Goal: Task Accomplishment & Management: Manage account settings

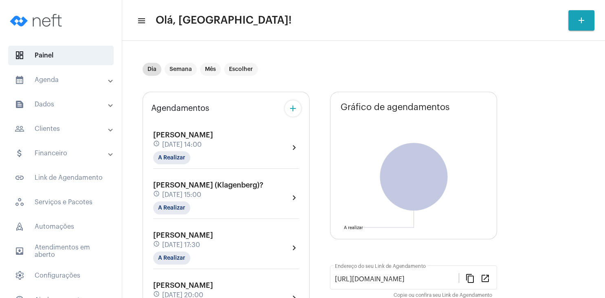
scroll to position [78, 0]
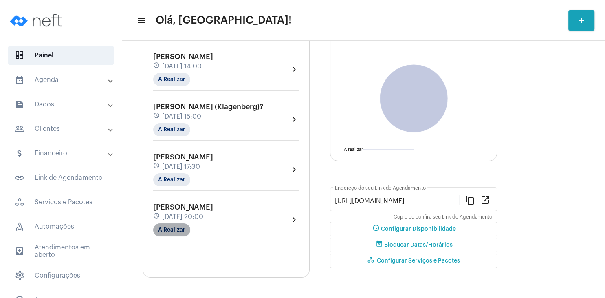
click at [178, 233] on mat-chip "A Realizar" at bounding box center [171, 229] width 37 height 13
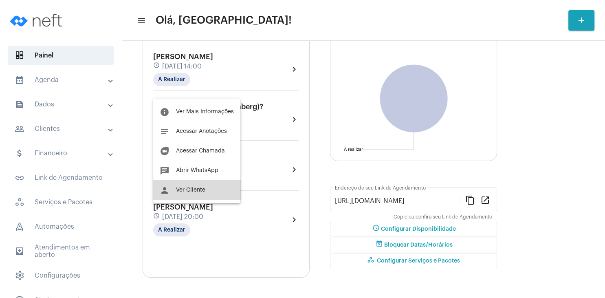
click at [201, 185] on button "person Ver Cliente" at bounding box center [196, 190] width 87 height 20
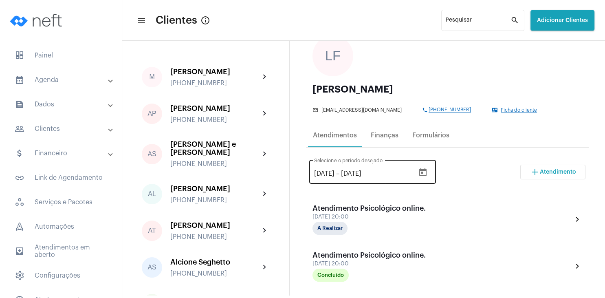
scroll to position [78, 0]
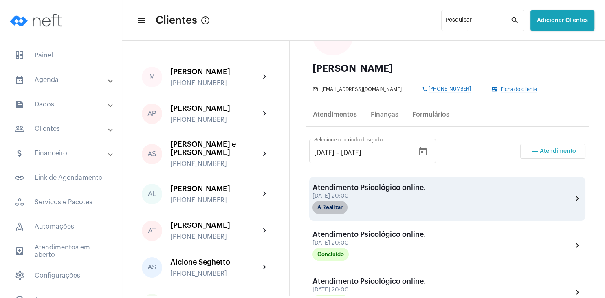
click at [342, 205] on mat-chip "A Realizar" at bounding box center [329, 207] width 35 height 13
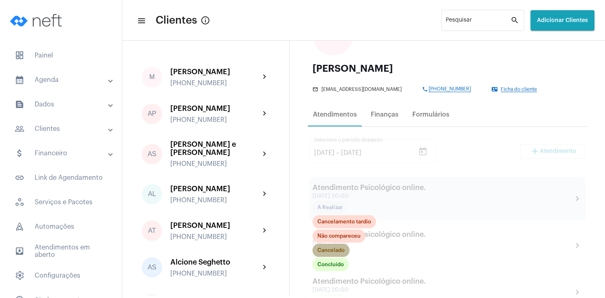
click at [335, 250] on mat-chip "Cancelado" at bounding box center [330, 249] width 37 height 13
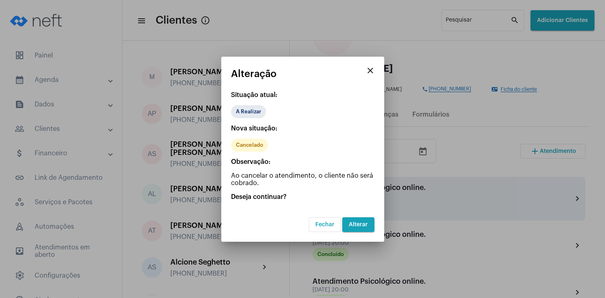
click at [365, 224] on span "Alterar" at bounding box center [358, 224] width 19 height 6
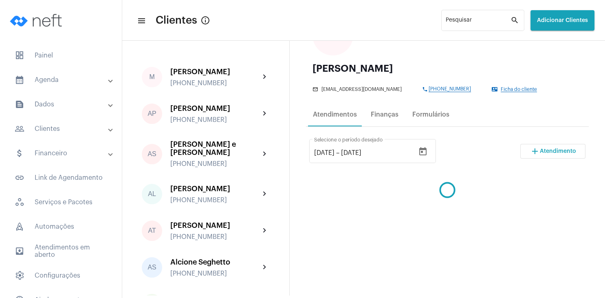
click at [541, 147] on button "add Atendimento" at bounding box center [552, 151] width 65 height 15
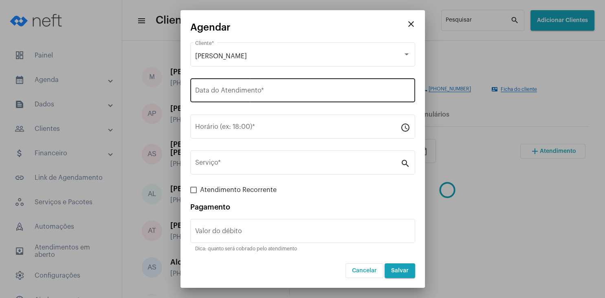
click at [220, 89] on input "Data do Atendimento *" at bounding box center [302, 91] width 215 height 7
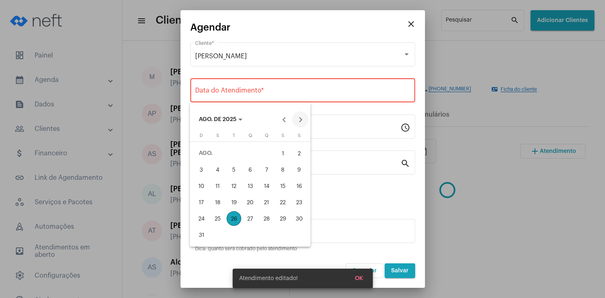
click at [305, 118] on button "Next month" at bounding box center [300, 119] width 16 height 16
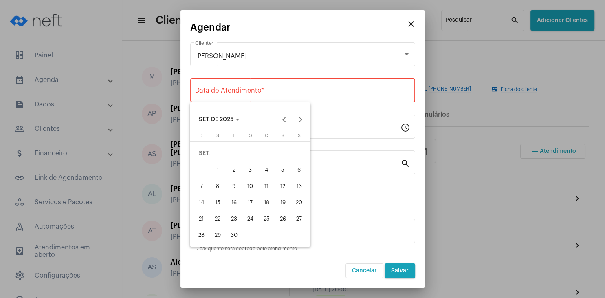
click at [235, 168] on div "2" at bounding box center [233, 169] width 15 height 15
type input "[DATE]"
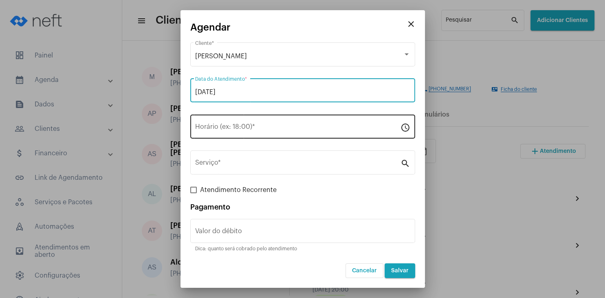
click at [219, 129] on input "Horário (ex: 18:00) *" at bounding box center [297, 128] width 205 height 7
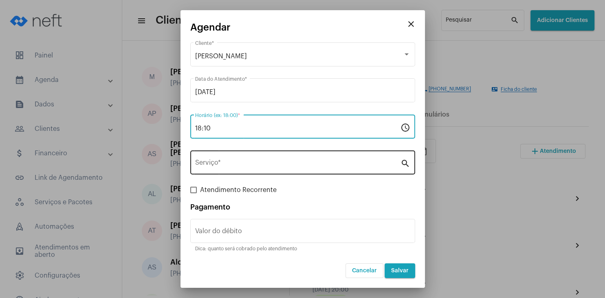
type input "18:10"
click at [211, 160] on div "Serviço *" at bounding box center [297, 162] width 205 height 26
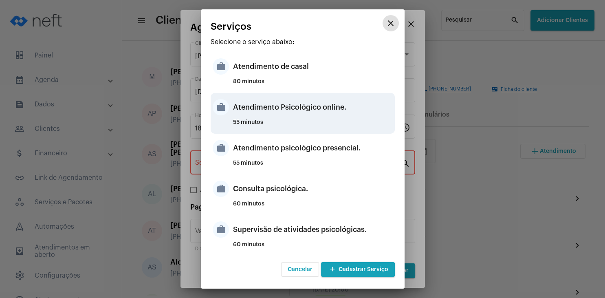
click at [340, 113] on div "Atendimento Psicológico online." at bounding box center [313, 107] width 160 height 24
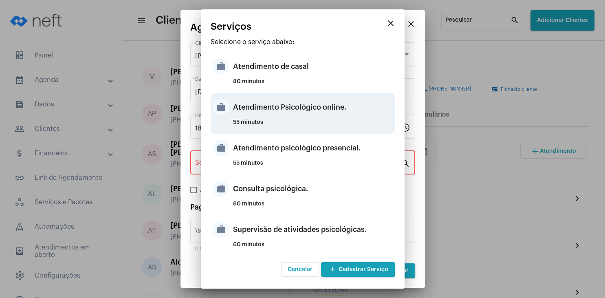
type input "Atendimento Psicológico online."
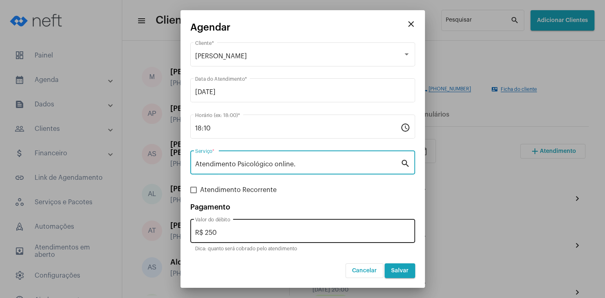
click at [240, 239] on div "R$ 250 Valor do débito" at bounding box center [302, 230] width 215 height 26
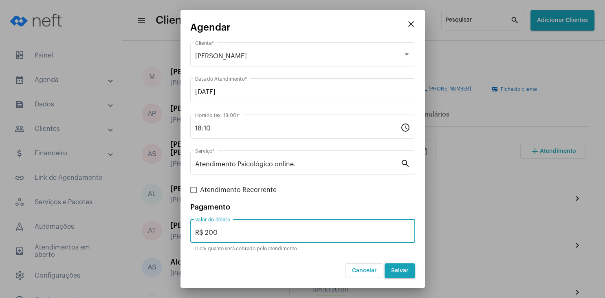
type input "R$ 200"
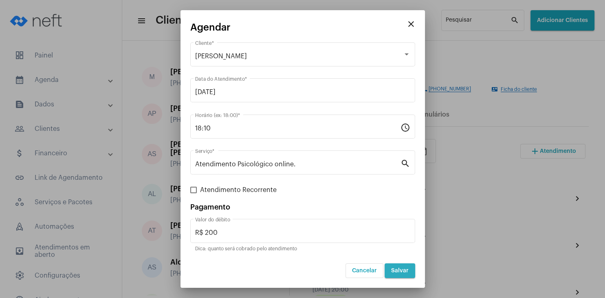
click at [406, 270] on span "Salvar" at bounding box center [400, 270] width 18 height 6
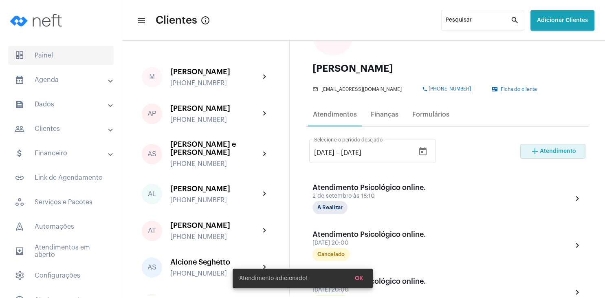
click at [51, 54] on span "dashboard Painel" at bounding box center [60, 56] width 105 height 20
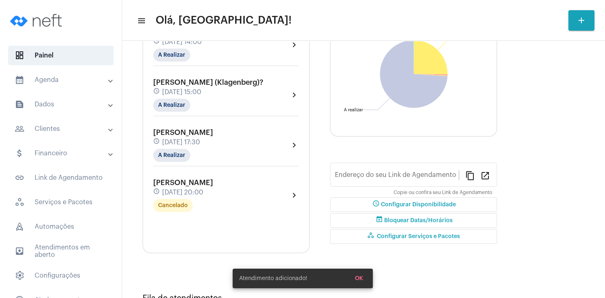
type input "[URL][DOMAIN_NAME]"
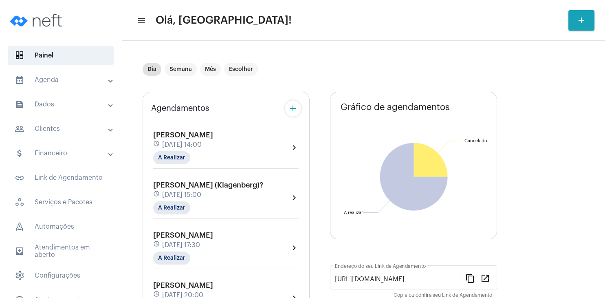
click at [42, 127] on mat-panel-title "people_outline Clientes" at bounding box center [62, 129] width 94 height 10
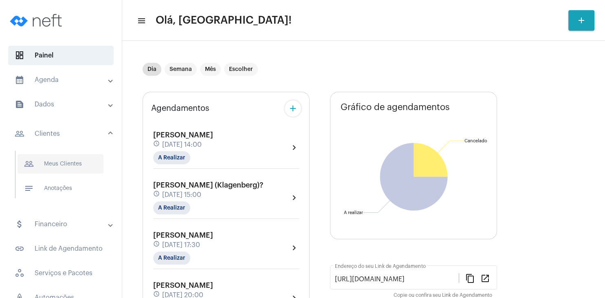
click at [59, 162] on span "people_outline Meus Clientes" at bounding box center [61, 164] width 86 height 20
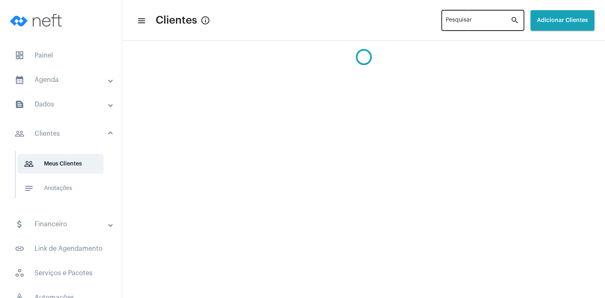
click at [459, 19] on div "Pesquisar" at bounding box center [477, 20] width 65 height 22
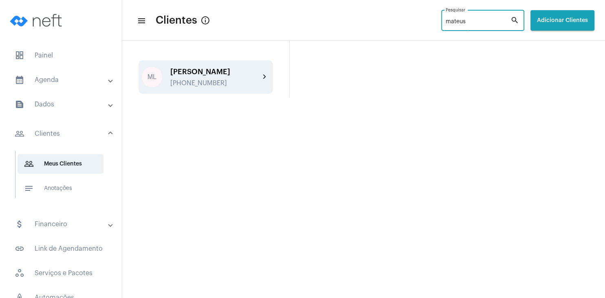
type input "mateus"
click at [178, 84] on div "[PHONE_NUMBER]" at bounding box center [215, 82] width 90 height 7
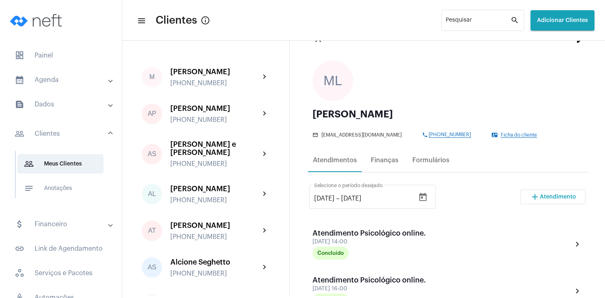
scroll to position [78, 0]
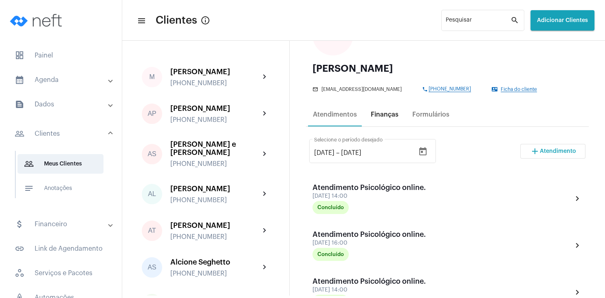
click at [390, 116] on div "Finanças" at bounding box center [384, 114] width 28 height 7
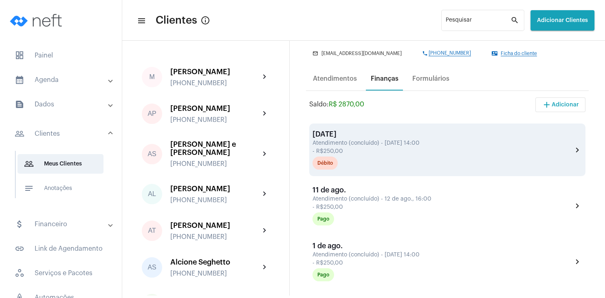
scroll to position [117, 0]
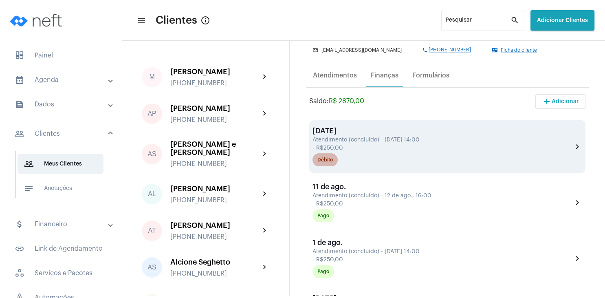
click at [328, 156] on mat-chip "Débito" at bounding box center [324, 159] width 25 height 13
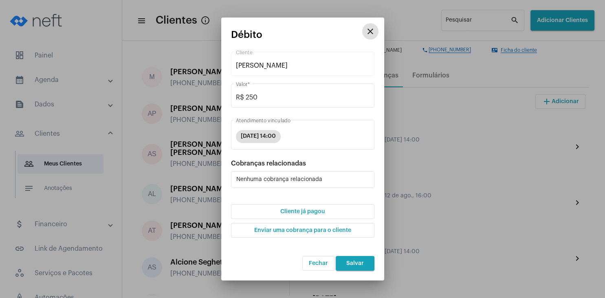
click at [304, 217] on button "Cliente já pagou" at bounding box center [302, 211] width 143 height 15
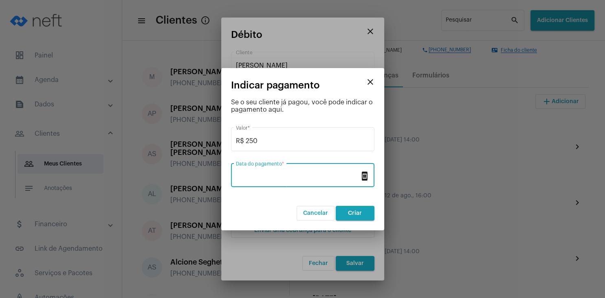
click at [284, 180] on input "Data do pagamento *" at bounding box center [298, 176] width 124 height 7
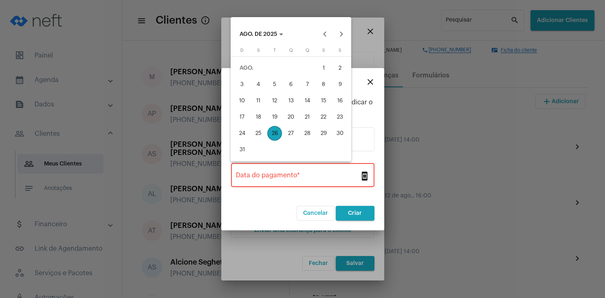
click at [278, 134] on div "26" at bounding box center [274, 133] width 15 height 15
type input "[DATE]"
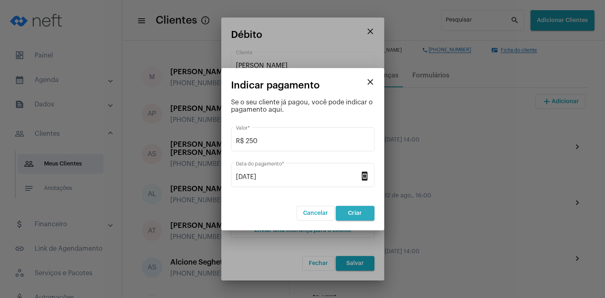
click at [355, 210] on span "Criar" at bounding box center [355, 213] width 14 height 6
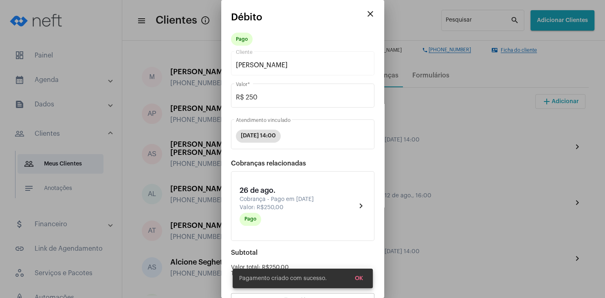
click at [362, 278] on span "OK" at bounding box center [359, 278] width 8 height 6
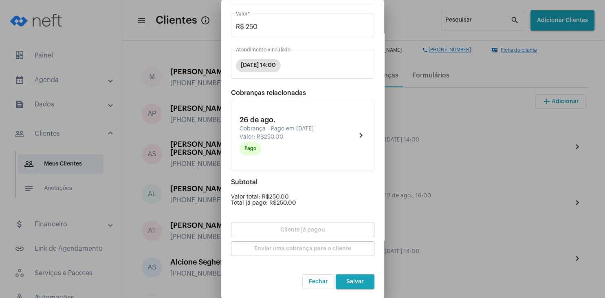
scroll to position [71, 0]
click at [365, 279] on button "Salvar" at bounding box center [354, 280] width 39 height 15
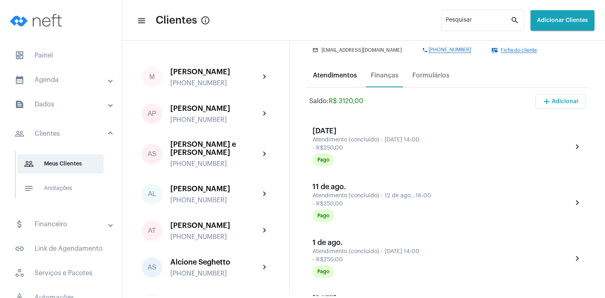
click at [333, 71] on div "Atendimentos" at bounding box center [335, 76] width 54 height 20
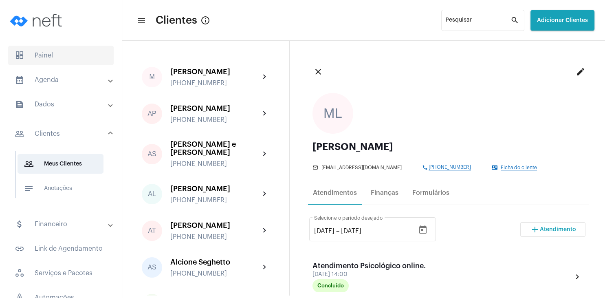
click at [53, 57] on span "dashboard Painel" at bounding box center [60, 56] width 105 height 20
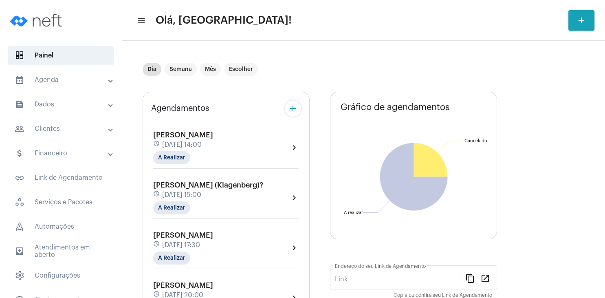
type input "[URL][DOMAIN_NAME]"
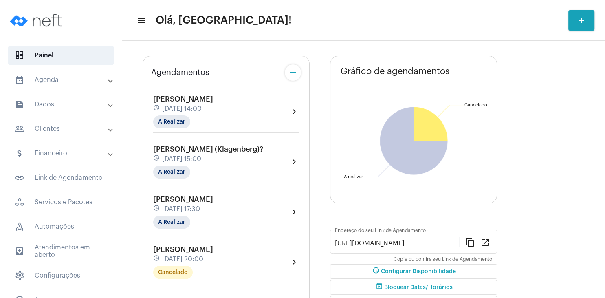
scroll to position [19, 0]
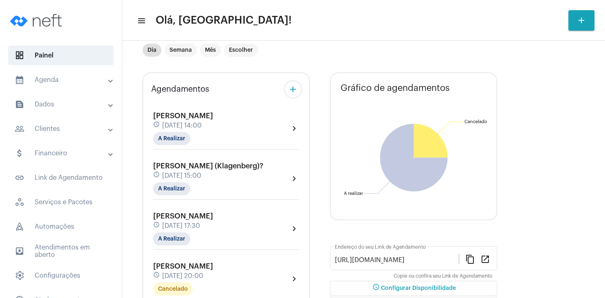
click at [54, 130] on mat-panel-title "people_outline Clientes" at bounding box center [62, 129] width 94 height 10
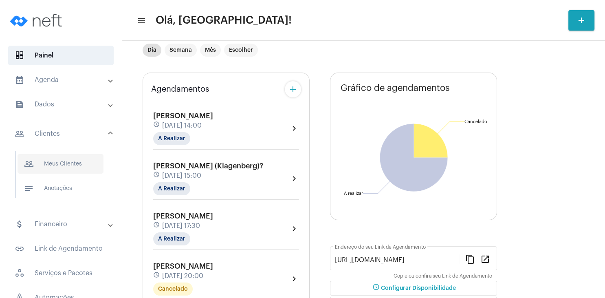
click at [53, 160] on span "people_outline Meus Clientes" at bounding box center [61, 164] width 86 height 20
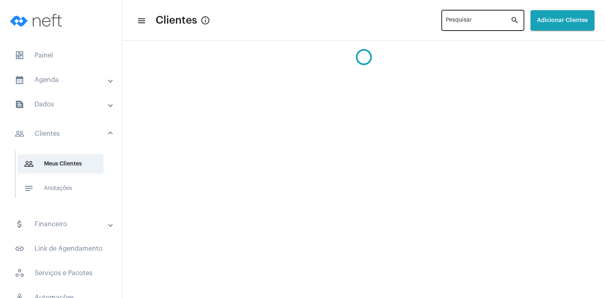
click at [446, 21] on input "Pesquisar" at bounding box center [477, 22] width 65 height 7
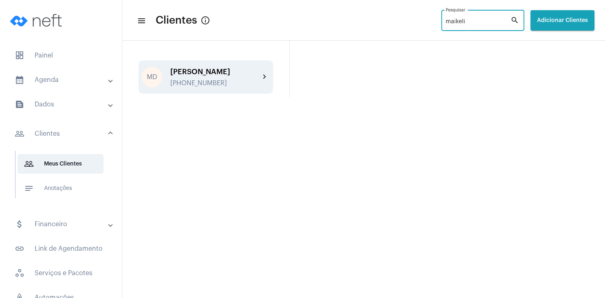
type input "maikeli"
click at [208, 79] on div "[PERSON_NAME] [PHONE_NUMBER]" at bounding box center [215, 77] width 90 height 19
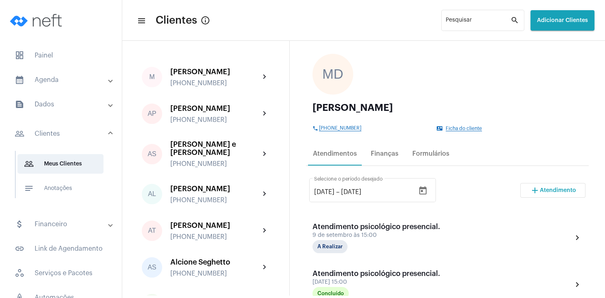
scroll to position [78, 0]
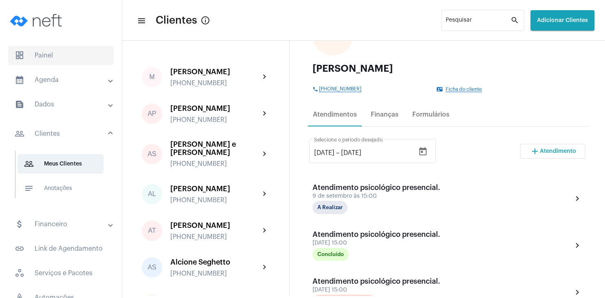
click at [38, 57] on span "dashboard Painel" at bounding box center [60, 56] width 105 height 20
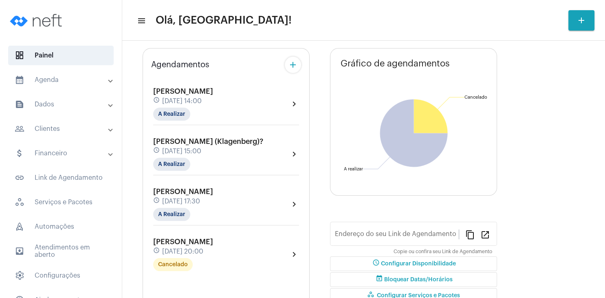
type input "[URL][DOMAIN_NAME]"
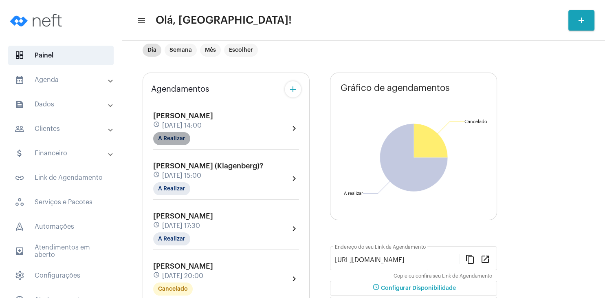
click at [177, 145] on mat-chip "A Realizar" at bounding box center [171, 138] width 37 height 13
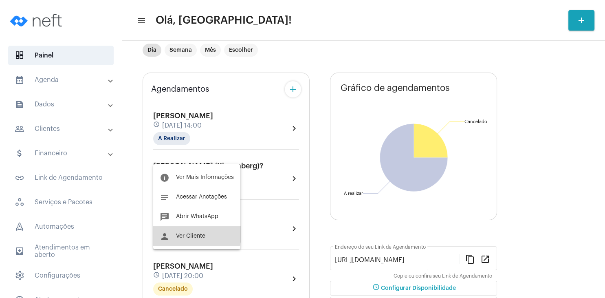
click at [196, 233] on button "person Ver Cliente" at bounding box center [196, 236] width 87 height 20
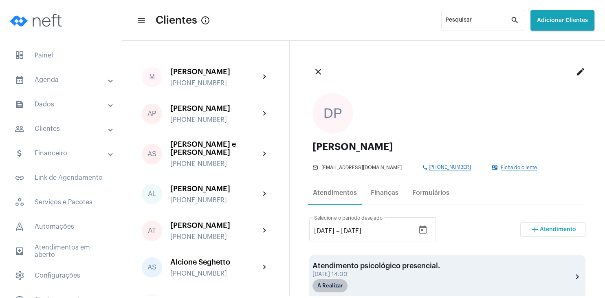
click at [335, 283] on mat-chip "A Realizar" at bounding box center [329, 285] width 35 height 13
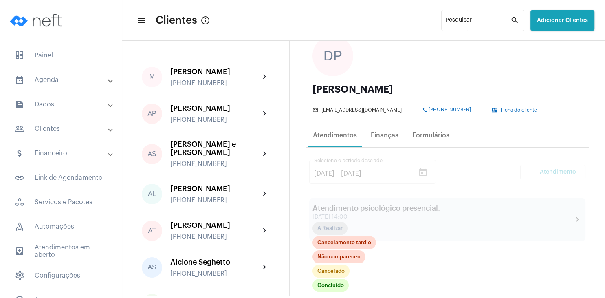
scroll to position [117, 0]
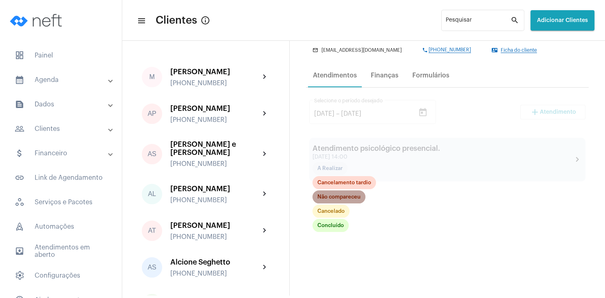
click at [348, 196] on mat-chip "Não compareceu" at bounding box center [338, 196] width 53 height 13
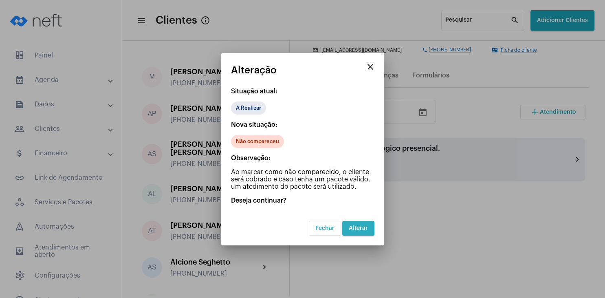
click at [358, 228] on span "Alterar" at bounding box center [358, 228] width 19 height 6
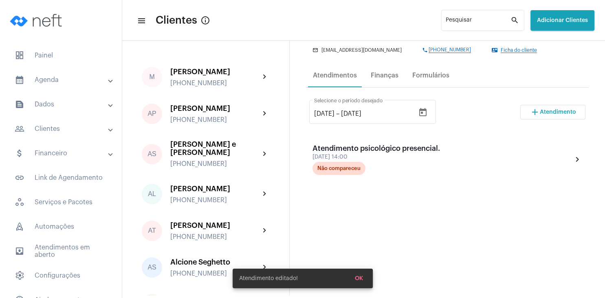
click at [562, 112] on span "Atendimento" at bounding box center [557, 112] width 36 height 6
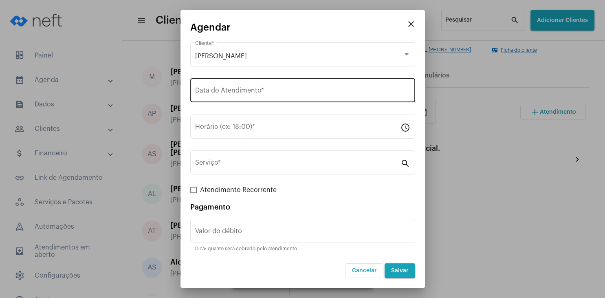
click at [265, 91] on input "Data do Atendimento *" at bounding box center [302, 91] width 215 height 7
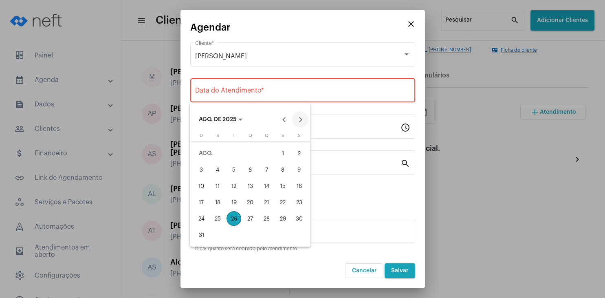
click at [304, 117] on button "Next month" at bounding box center [300, 119] width 16 height 16
click at [239, 168] on div "2" at bounding box center [233, 169] width 15 height 15
type input "[DATE]"
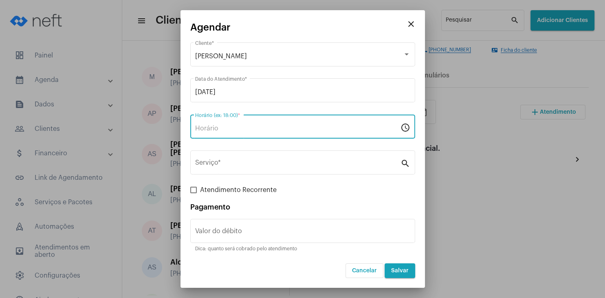
click at [223, 126] on input "Horário (ex: 18:00) *" at bounding box center [297, 128] width 205 height 7
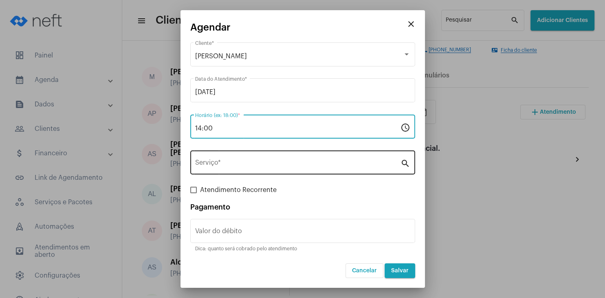
type input "14:00"
click at [219, 157] on div "Serviço *" at bounding box center [297, 162] width 205 height 26
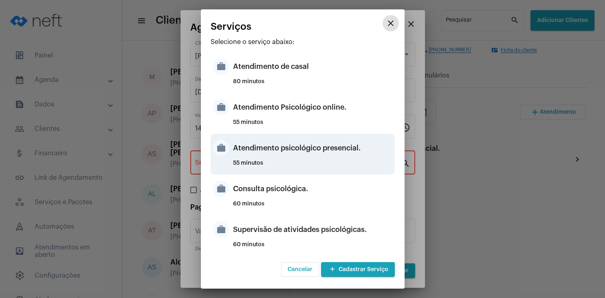
click at [323, 149] on div "Atendimento psicológico presencial." at bounding box center [313, 148] width 160 height 24
type input "Atendimento psicológico presencial."
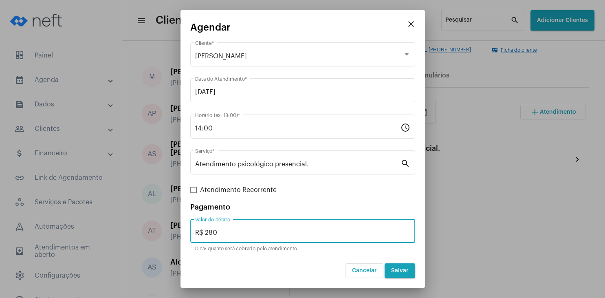
click at [247, 234] on input "R$ 280" at bounding box center [302, 232] width 215 height 7
type input "R$ 250"
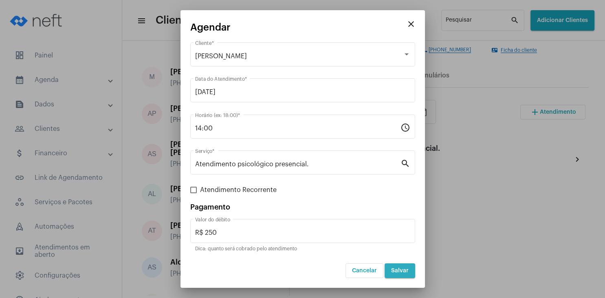
click at [403, 268] on span "Salvar" at bounding box center [400, 270] width 18 height 6
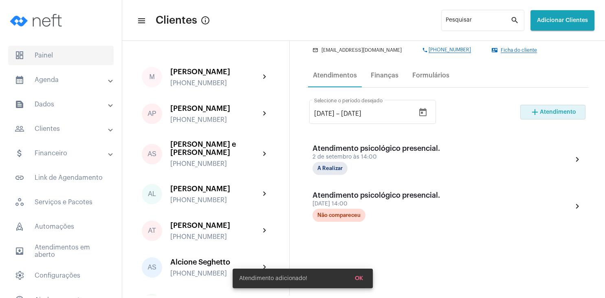
click at [49, 55] on span "dashboard Painel" at bounding box center [60, 56] width 105 height 20
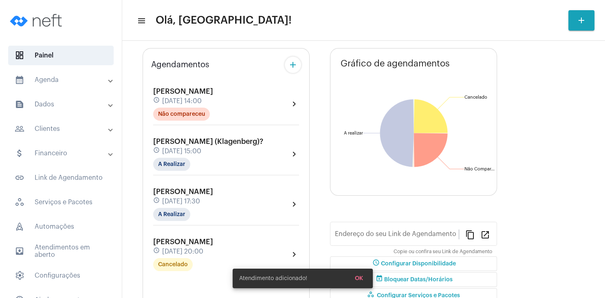
type input "[URL][DOMAIN_NAME]"
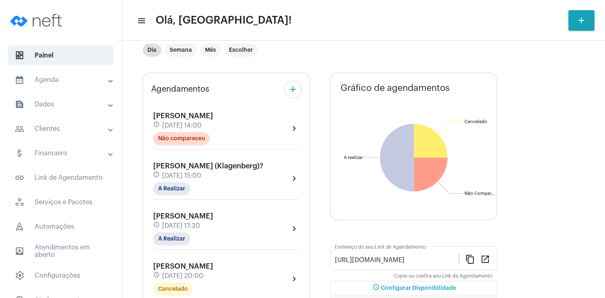
click at [199, 94] on span "Agendamentos" at bounding box center [180, 89] width 58 height 9
click at [198, 119] on span "[PERSON_NAME]" at bounding box center [183, 115] width 60 height 7
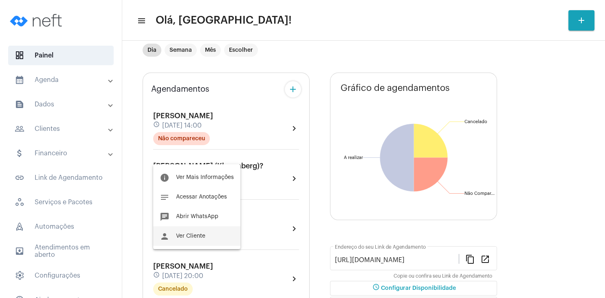
click at [208, 235] on button "person Ver Cliente" at bounding box center [196, 236] width 87 height 20
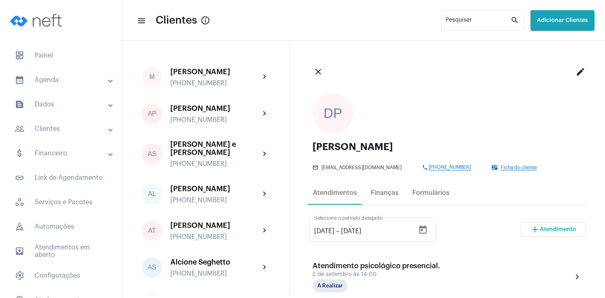
click at [506, 164] on div "contact_mail Ficha do cliente" at bounding box center [534, 167] width 86 height 6
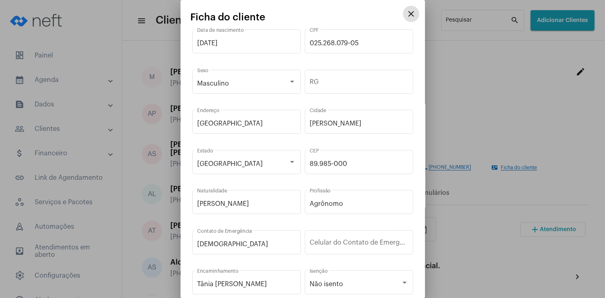
click at [406, 12] on mat-icon "close" at bounding box center [411, 14] width 10 height 10
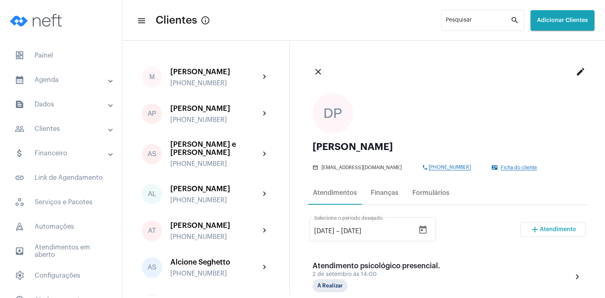
click at [576, 73] on mat-icon "edit" at bounding box center [580, 72] width 10 height 10
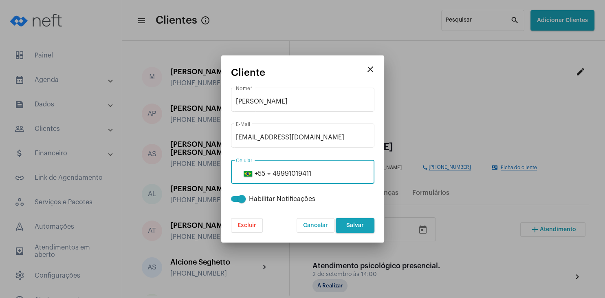
drag, startPoint x: 284, startPoint y: 172, endPoint x: 297, endPoint y: 173, distance: 13.4
click at [297, 173] on input "49991019411" at bounding box center [303, 173] width 134 height 7
click at [370, 72] on mat-icon "close" at bounding box center [370, 69] width 10 height 10
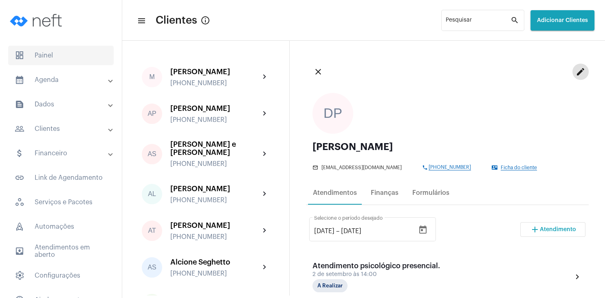
click at [48, 58] on span "dashboard Painel" at bounding box center [60, 56] width 105 height 20
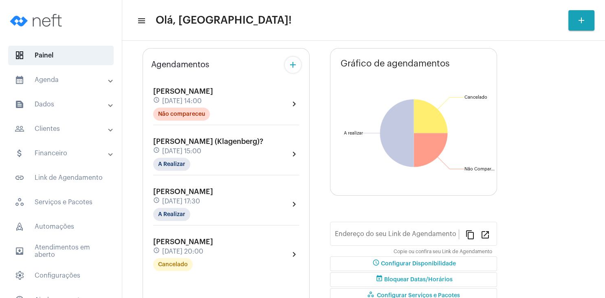
type input "[URL][DOMAIN_NAME]"
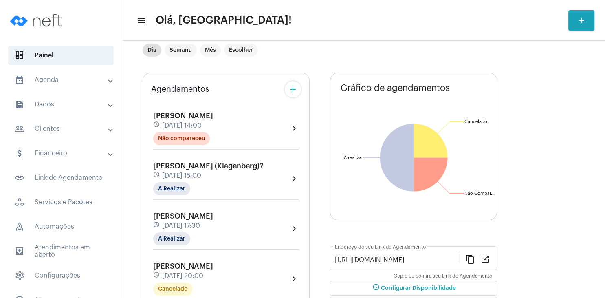
click at [364, 27] on mat-toolbar-row "menu Olá, [GEOGRAPHIC_DATA]! add" at bounding box center [363, 20] width 482 height 26
click at [230, 169] on span "[PERSON_NAME] (Klagenberg)?" at bounding box center [208, 165] width 110 height 7
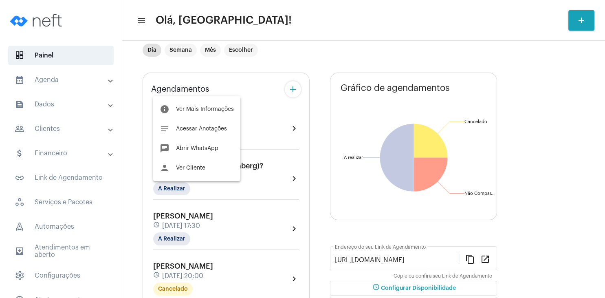
click at [191, 186] on div at bounding box center [302, 149] width 605 height 298
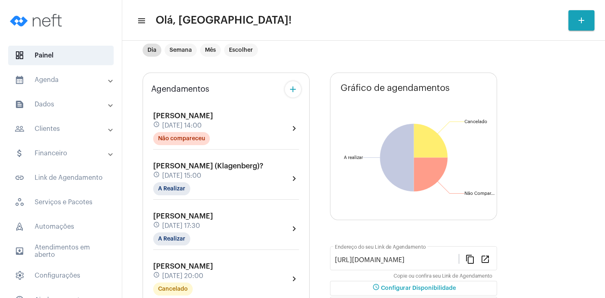
click at [184, 189] on div "[PERSON_NAME] (Klagenberg)? schedule [DATE] 15:00 A Realizar" at bounding box center [208, 178] width 110 height 33
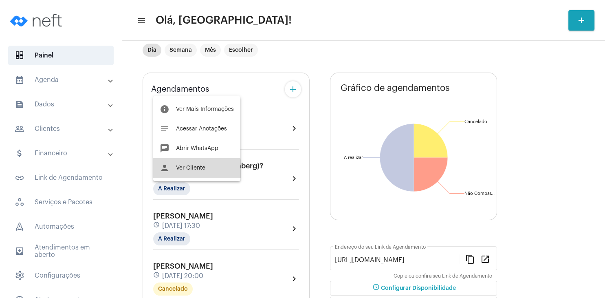
click at [197, 170] on span "Ver Cliente" at bounding box center [190, 168] width 29 height 6
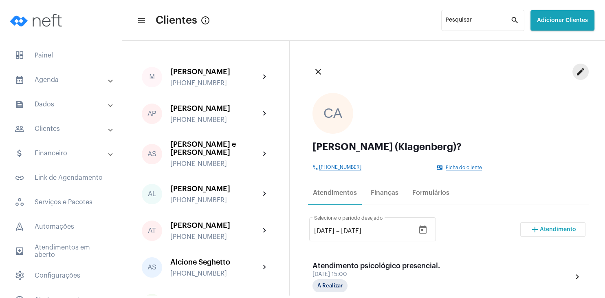
click at [579, 69] on mat-icon "edit" at bounding box center [580, 72] width 10 height 10
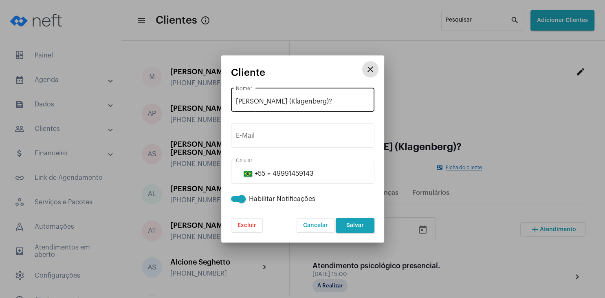
click at [340, 103] on input "[PERSON_NAME] (Klagenberg)?" at bounding box center [303, 101] width 134 height 7
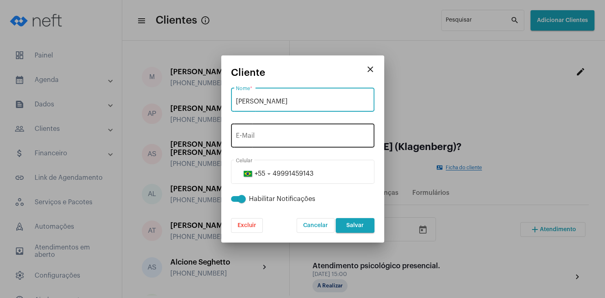
type input "[PERSON_NAME]"
click at [294, 136] on input "E-Mail" at bounding box center [303, 137] width 134 height 7
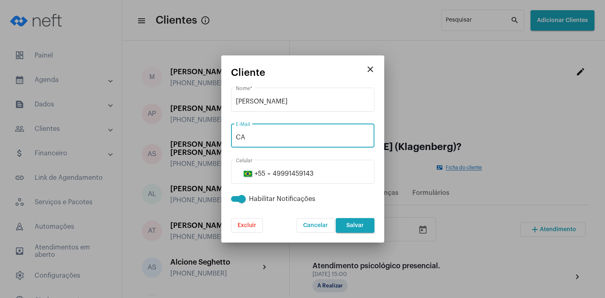
type input "C"
type input "[EMAIL_ADDRESS][DOMAIN_NAME]"
click at [349, 225] on span "Salvar" at bounding box center [355, 225] width 18 height 6
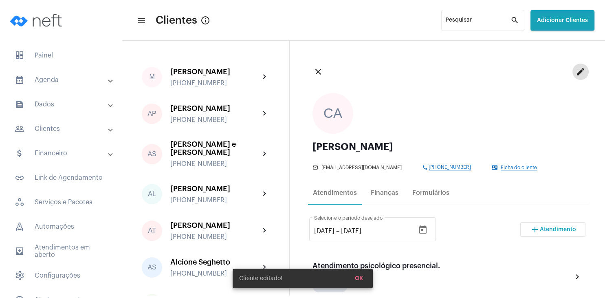
click at [520, 170] on span "Ficha do cliente" at bounding box center [518, 167] width 36 height 5
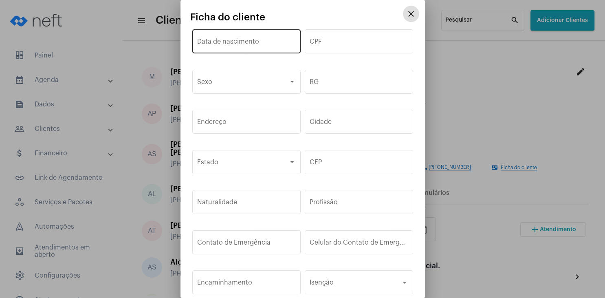
click at [239, 44] on input "Data de nascimento" at bounding box center [246, 42] width 99 height 7
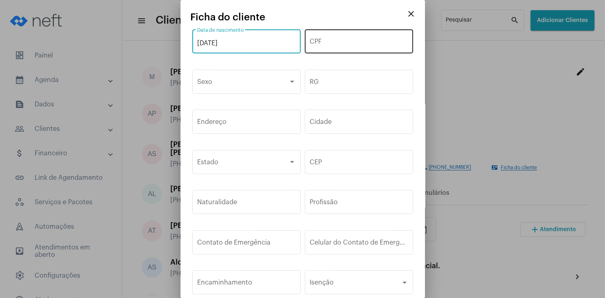
type input "[DATE]"
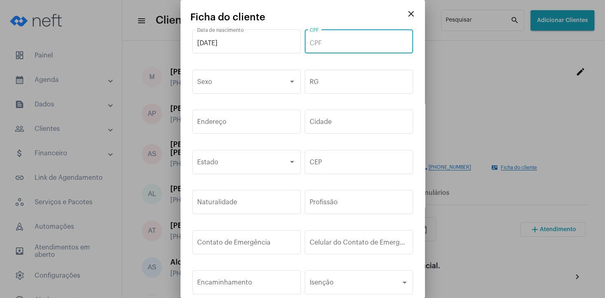
click at [329, 44] on input "CPF" at bounding box center [358, 42] width 99 height 7
type input "1"
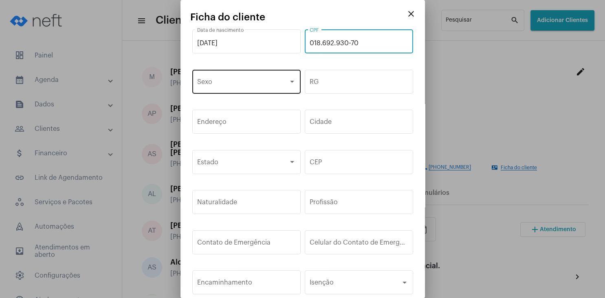
type input "018.692.930-70"
click at [239, 92] on div "Sexo" at bounding box center [246, 81] width 99 height 26
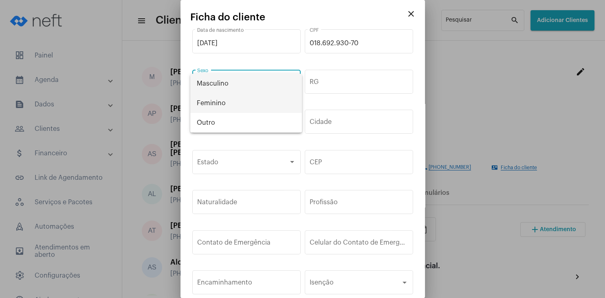
click at [238, 100] on span "Feminino" at bounding box center [246, 103] width 99 height 20
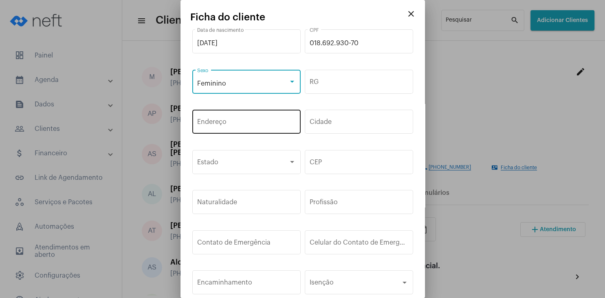
click at [237, 125] on input "Endereço" at bounding box center [246, 123] width 99 height 7
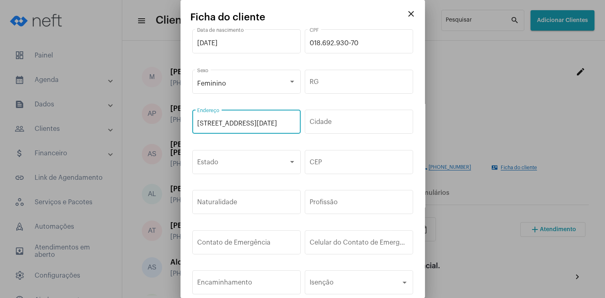
scroll to position [0, 27]
type input "[STREET_ADDRESS][DATE]"
click at [310, 125] on input "Cidade" at bounding box center [358, 123] width 99 height 7
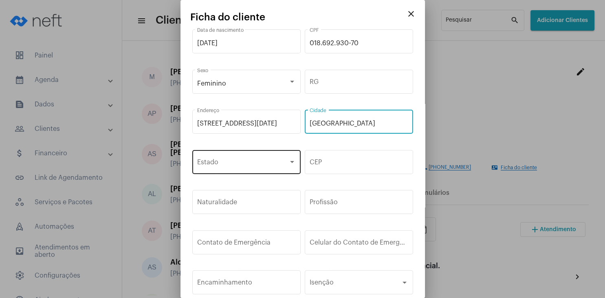
type input "[GEOGRAPHIC_DATA]"
click at [246, 161] on span at bounding box center [242, 163] width 91 height 7
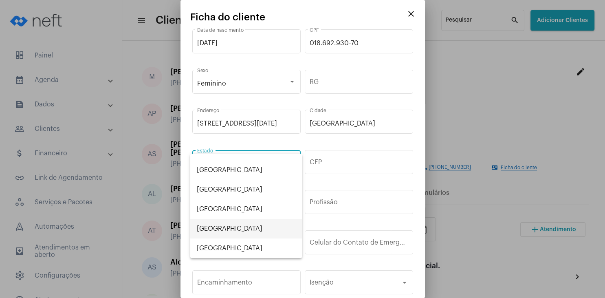
scroll to position [423, 0]
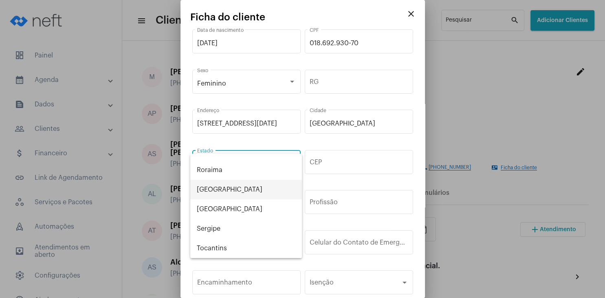
click at [237, 191] on span "[GEOGRAPHIC_DATA]" at bounding box center [246, 190] width 99 height 20
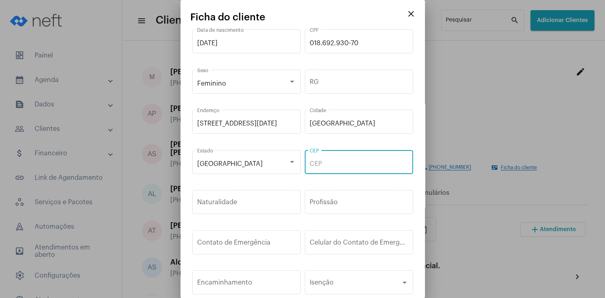
click at [357, 164] on input "CEP" at bounding box center [358, 163] width 99 height 7
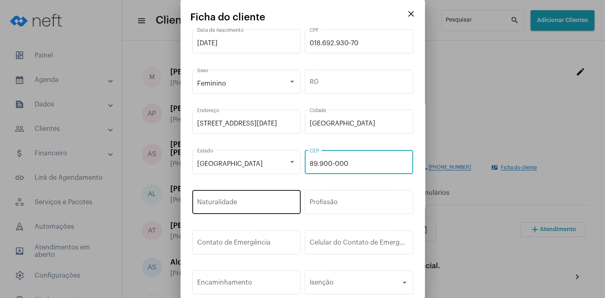
type input "89.900-000"
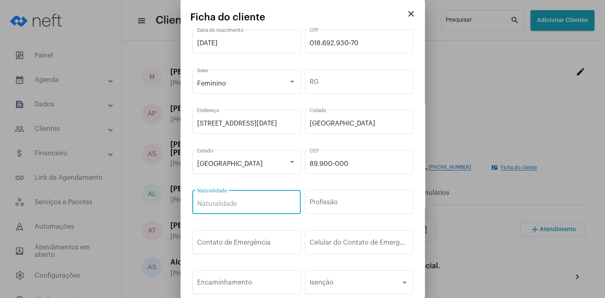
click at [250, 201] on input "Naturalidade" at bounding box center [246, 203] width 99 height 7
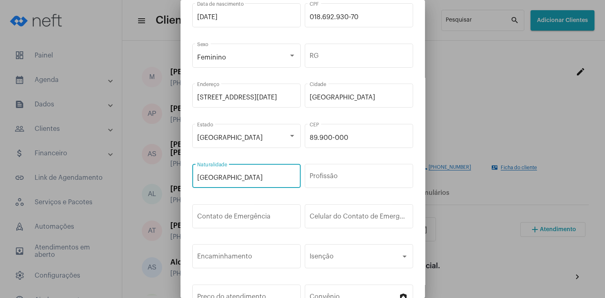
scroll to position [39, 0]
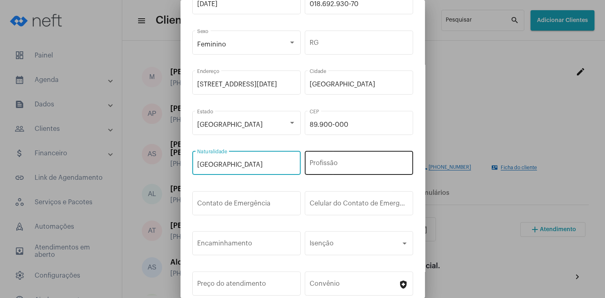
type input "[GEOGRAPHIC_DATA]"
click at [328, 162] on input "Profissão" at bounding box center [358, 164] width 99 height 7
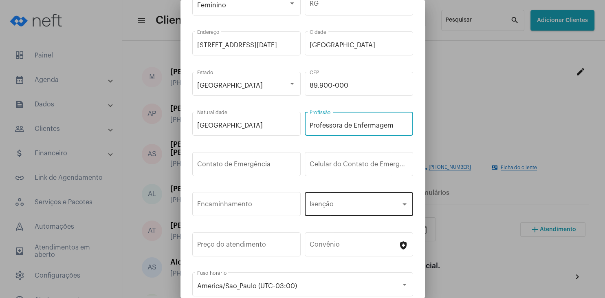
scroll to position [121, 0]
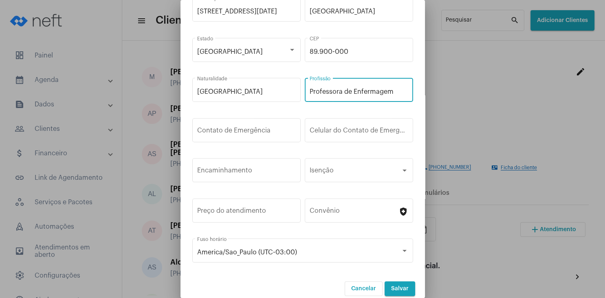
type input "Professora de Enfermagem"
click at [406, 281] on button "Salvar" at bounding box center [399, 288] width 31 height 15
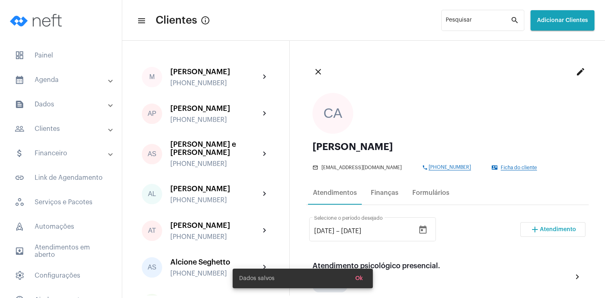
click at [357, 278] on span "Ok" at bounding box center [359, 278] width 8 height 6
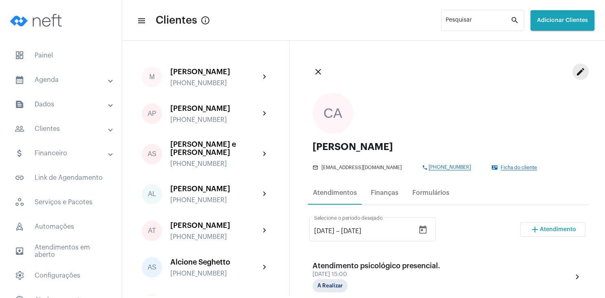
click at [579, 72] on mat-icon "edit" at bounding box center [580, 72] width 10 height 10
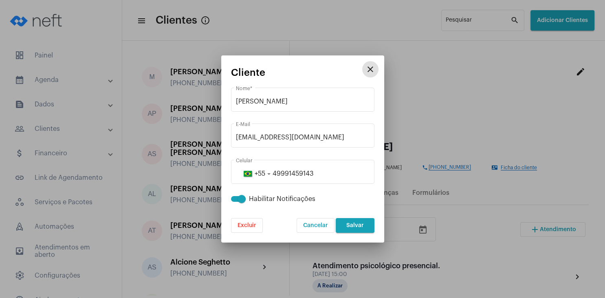
click at [375, 68] on button "close" at bounding box center [370, 69] width 16 height 16
